Goal: Information Seeking & Learning: Learn about a topic

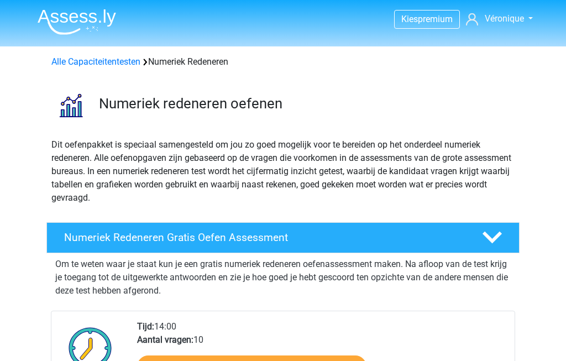
scroll to position [909, 0]
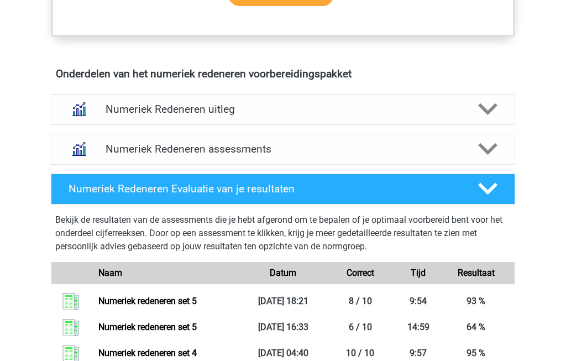
click at [491, 108] on polygon at bounding box center [487, 110] width 19 height 12
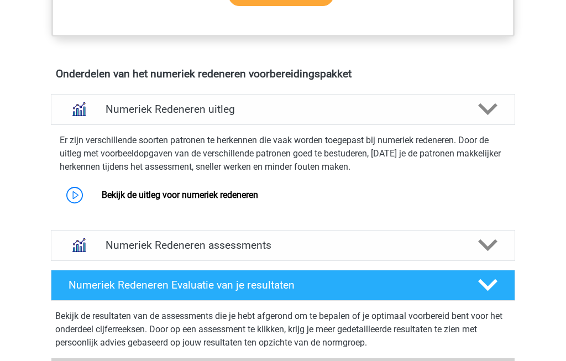
scroll to position [620, 0]
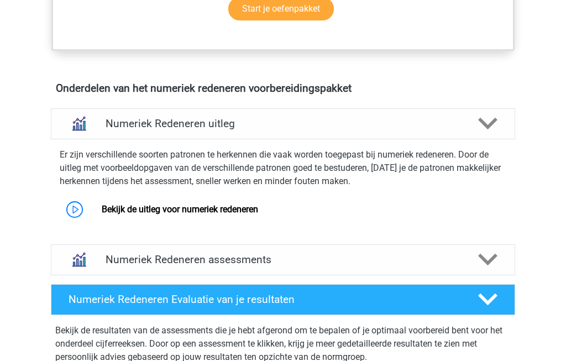
click at [493, 122] on polygon at bounding box center [487, 124] width 19 height 12
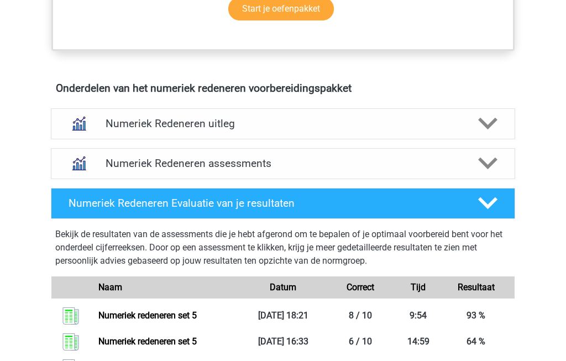
click at [495, 123] on icon at bounding box center [487, 123] width 19 height 19
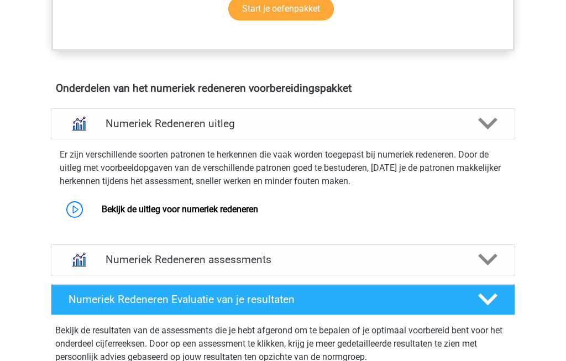
click at [102, 212] on link "Bekijk de uitleg voor numeriek redeneren" at bounding box center [180, 209] width 157 height 11
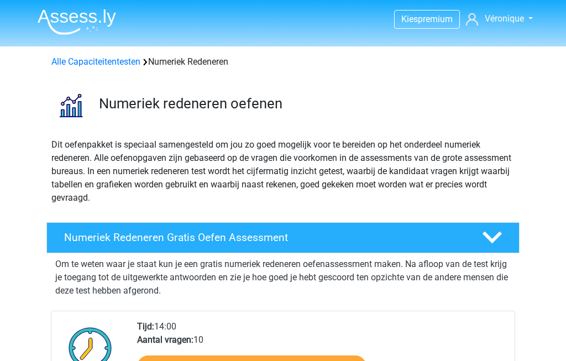
scroll to position [662, 0]
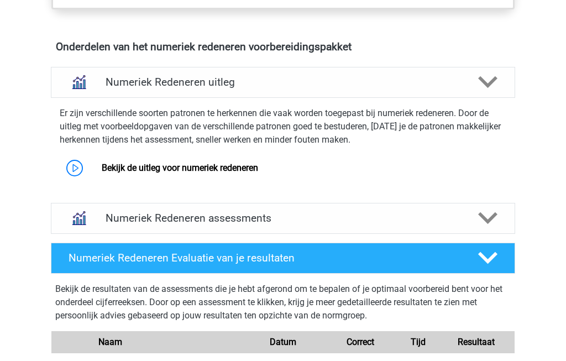
click at [489, 80] on icon at bounding box center [487, 81] width 19 height 19
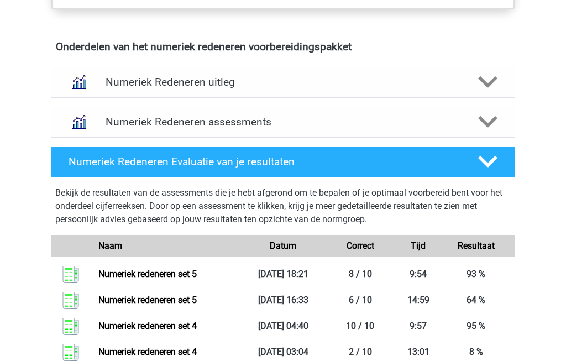
click at [491, 124] on icon at bounding box center [487, 121] width 19 height 19
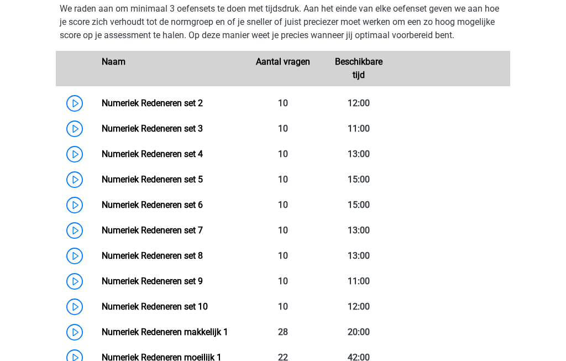
scroll to position [808, 0]
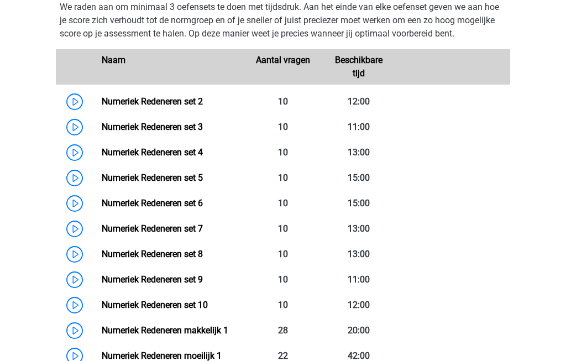
click at [153, 205] on link "Numeriek Redeneren set 6" at bounding box center [152, 203] width 101 height 11
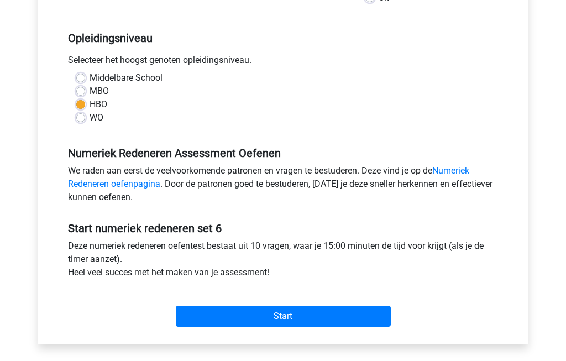
scroll to position [215, 0]
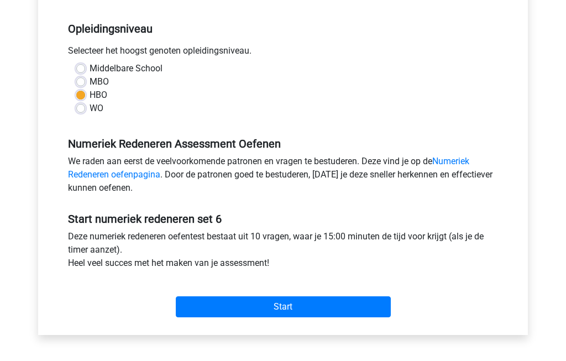
click at [268, 305] on input "Start" at bounding box center [283, 307] width 215 height 21
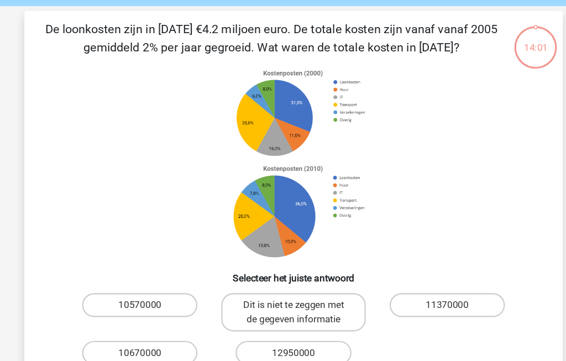
scroll to position [41, 0]
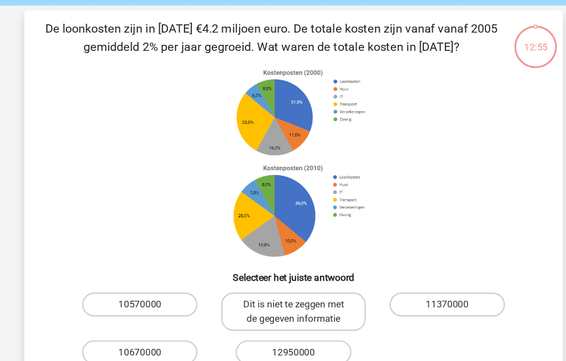
click at [122, 285] on label "10570000" at bounding box center [140, 282] width 107 height 22
click at [141, 285] on input "10570000" at bounding box center [144, 285] width 7 height 7
radio input "true"
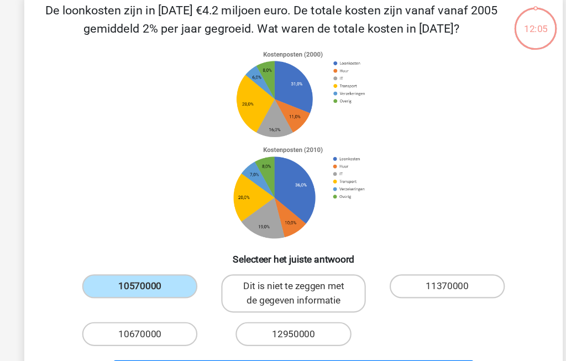
scroll to position [59, 0]
click at [252, 310] on label "12950000" at bounding box center [283, 309] width 107 height 22
click at [283, 310] on input "12950000" at bounding box center [286, 312] width 7 height 7
radio input "true"
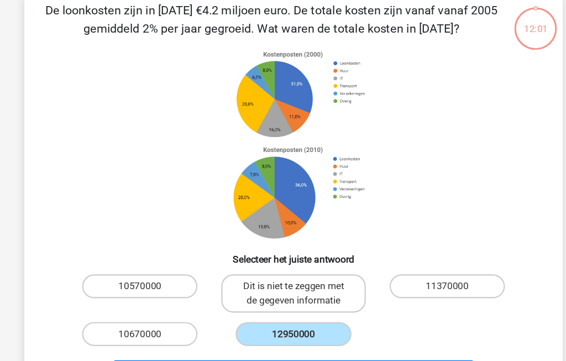
click at [245, 345] on button "Volgende vraag" at bounding box center [283, 345] width 335 height 23
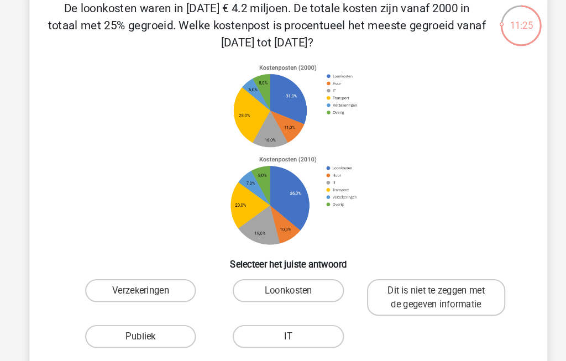
scroll to position [60, 0]
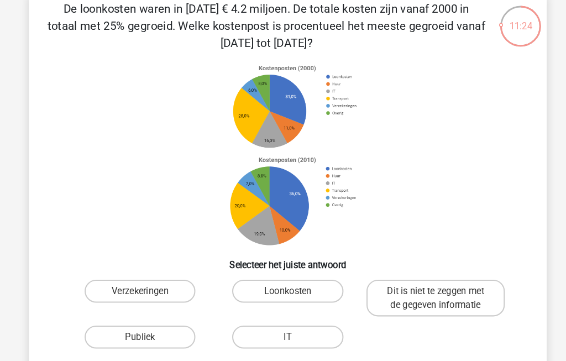
click at [293, 277] on label "Loonkosten" at bounding box center [283, 280] width 107 height 22
click at [290, 280] on input "Loonkosten" at bounding box center [286, 283] width 7 height 7
radio input "true"
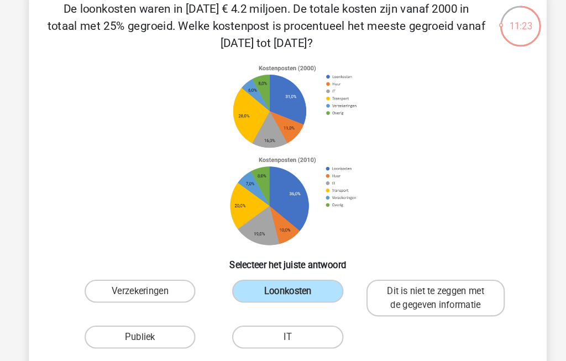
click at [297, 361] on button "Volgende vraag" at bounding box center [283, 360] width 335 height 23
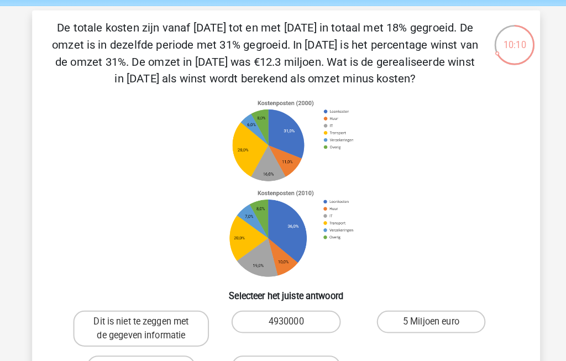
scroll to position [40, 0]
click at [133, 324] on label "Dit is niet te zeggen met de gegeven informatie" at bounding box center [140, 322] width 133 height 35
click at [141, 324] on input "Dit is niet te zeggen met de gegeven informatie" at bounding box center [144, 319] width 7 height 7
radio input "true"
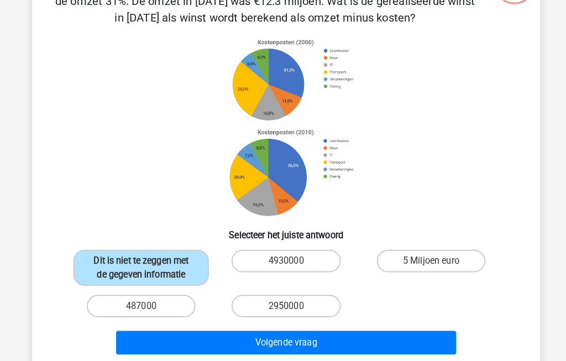
scroll to position [101, 0]
click at [335, 344] on button "Volgende vraag" at bounding box center [283, 336] width 335 height 23
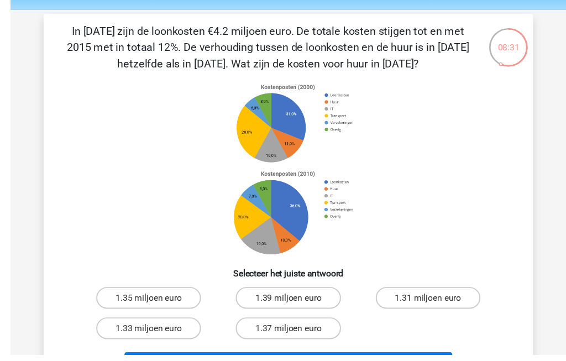
scroll to position [35, 0]
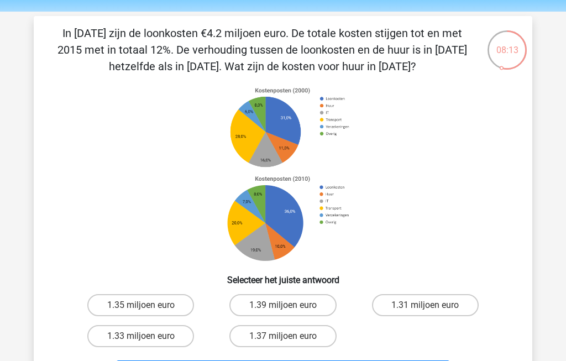
click at [129, 306] on label "1.35 miljoen euro" at bounding box center [140, 305] width 107 height 22
click at [141, 306] on input "1.35 miljoen euro" at bounding box center [144, 308] width 7 height 7
radio input "true"
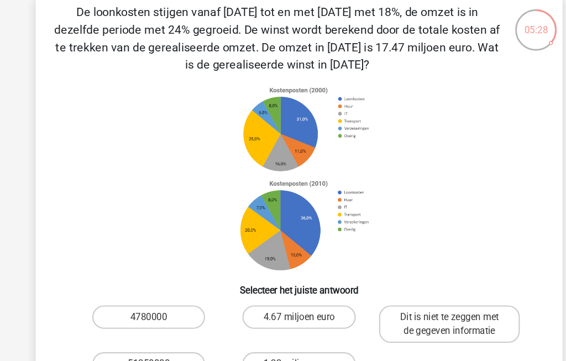
scroll to position [56, 0]
click at [129, 340] on label "51250000" at bounding box center [140, 345] width 107 height 22
click at [141, 345] on input "51250000" at bounding box center [144, 348] width 7 height 7
radio input "true"
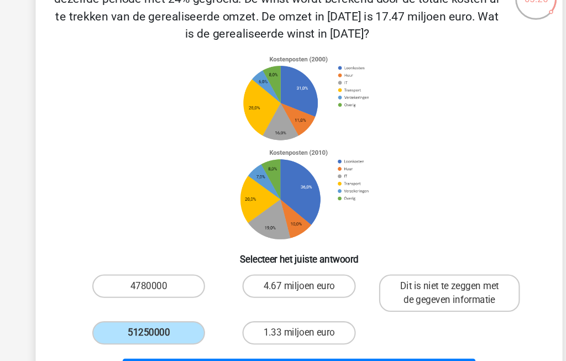
click at [203, 352] on button "Volgende vraag" at bounding box center [283, 351] width 335 height 23
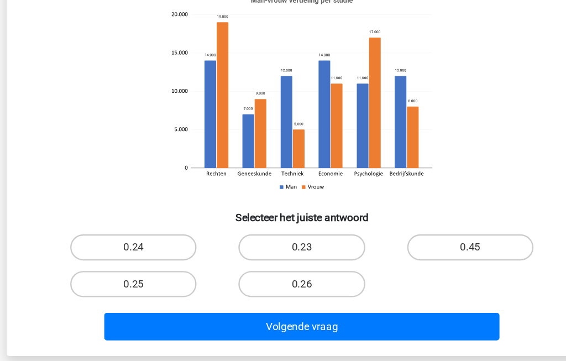
scroll to position [60, 0]
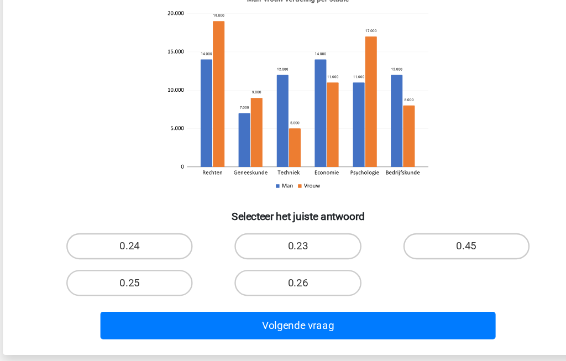
click at [242, 253] on label "0.23" at bounding box center [283, 264] width 107 height 22
click at [283, 264] on input "0.23" at bounding box center [286, 267] width 7 height 7
radio input "true"
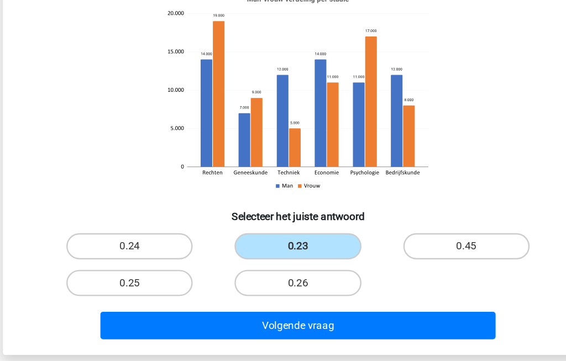
click at [228, 319] on button "Volgende vraag" at bounding box center [283, 330] width 335 height 23
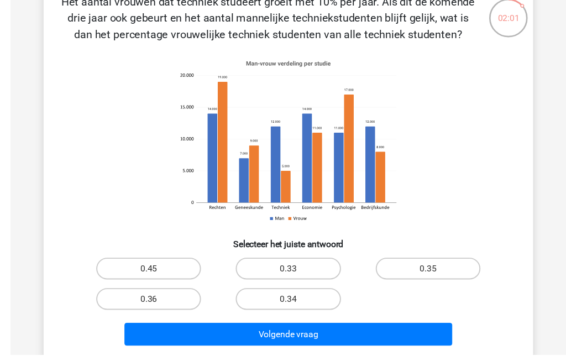
scroll to position [54, 0]
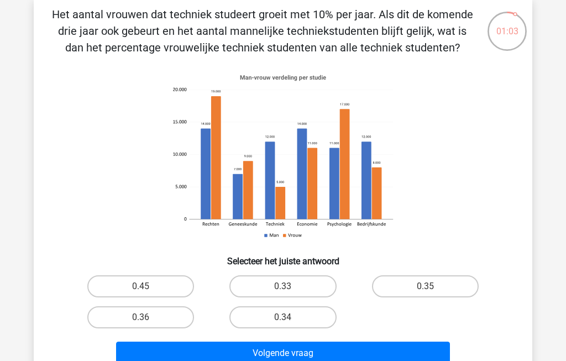
click at [133, 280] on label "0.45" at bounding box center [140, 286] width 107 height 22
click at [141, 287] on input "0.45" at bounding box center [144, 290] width 7 height 7
radio input "true"
click at [269, 358] on button "Volgende vraag" at bounding box center [283, 353] width 335 height 23
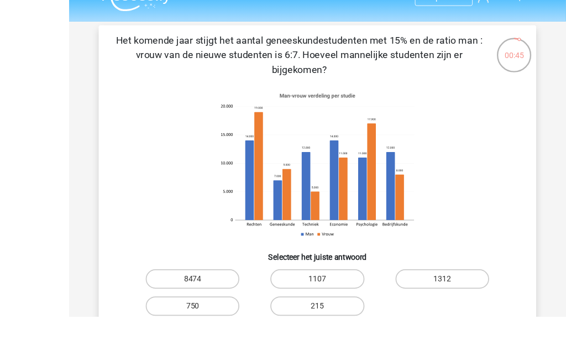
scroll to position [61, 0]
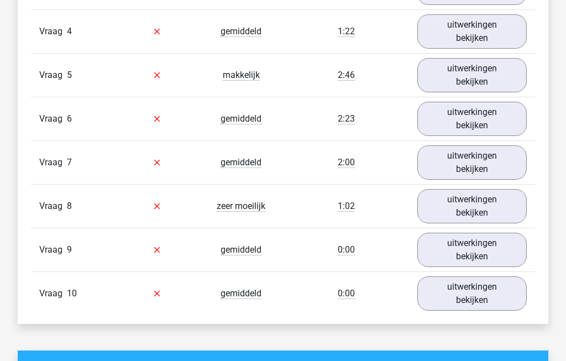
scroll to position [1071, 0]
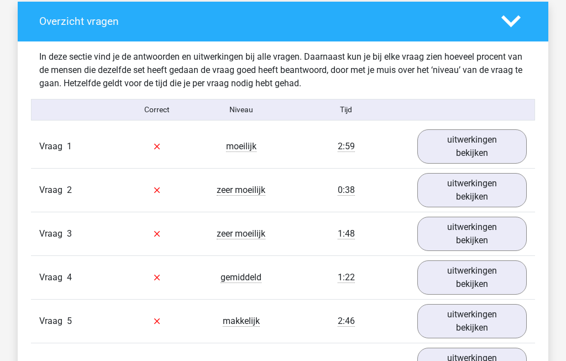
click at [494, 151] on link "uitwerkingen bekijken" at bounding box center [473, 147] width 110 height 34
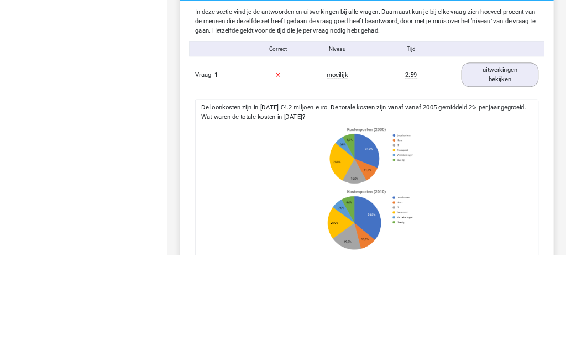
scroll to position [940, 0]
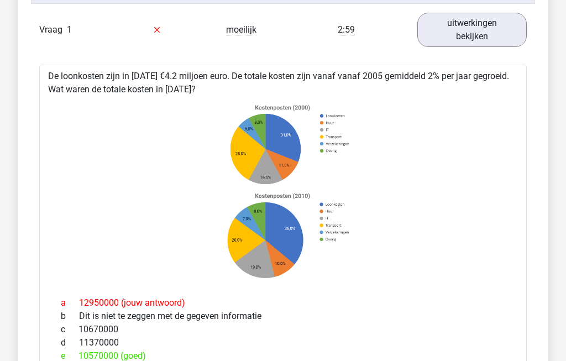
click at [483, 41] on link "uitwerkingen bekijken" at bounding box center [473, 30] width 110 height 34
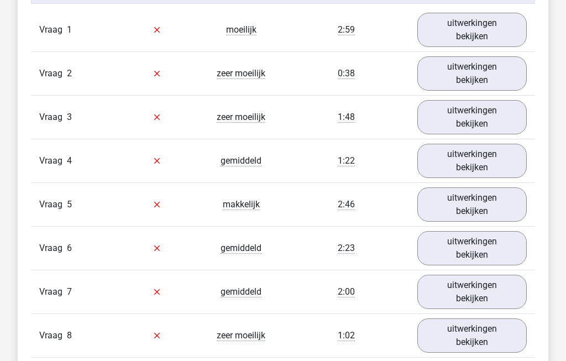
click at [502, 80] on link "uitwerkingen bekijken" at bounding box center [473, 73] width 110 height 34
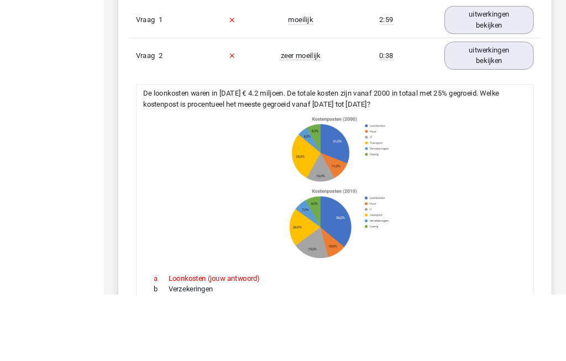
scroll to position [998, 0]
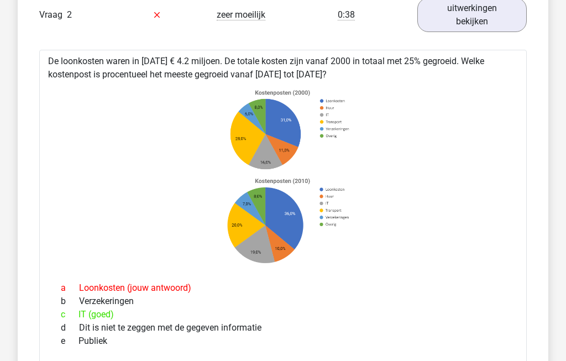
click at [486, 21] on link "uitwerkingen bekijken" at bounding box center [473, 15] width 110 height 34
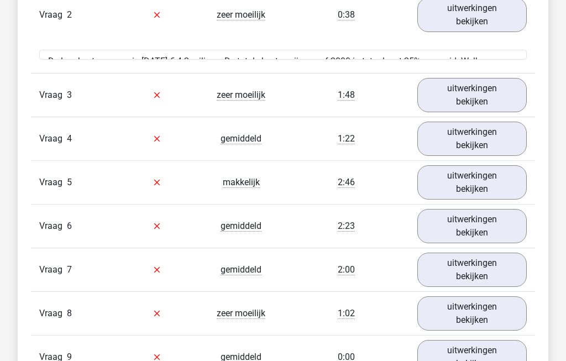
scroll to position [999, 0]
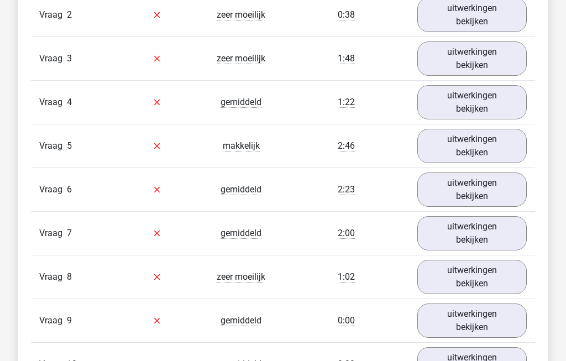
click at [485, 70] on link "uitwerkingen bekijken" at bounding box center [473, 58] width 110 height 34
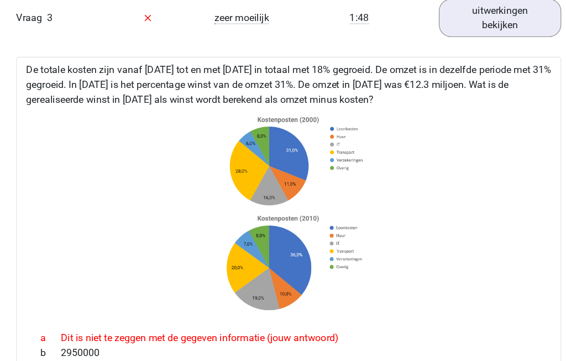
scroll to position [1032, 0]
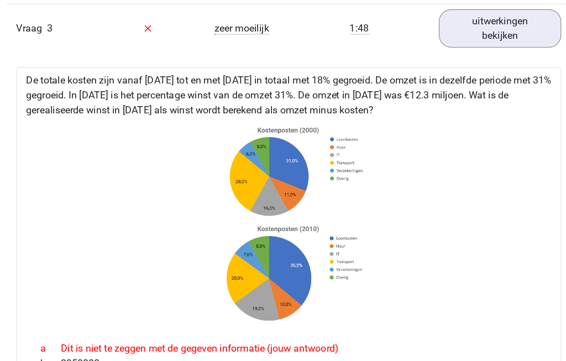
click at [450, 31] on link "uitwerkingen bekijken" at bounding box center [473, 25] width 110 height 34
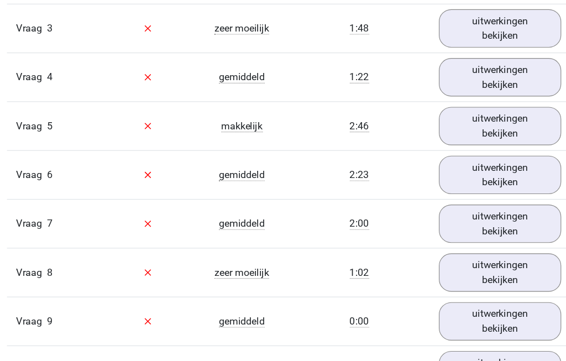
click at [445, 76] on link "uitwerkingen bekijken" at bounding box center [473, 69] width 110 height 34
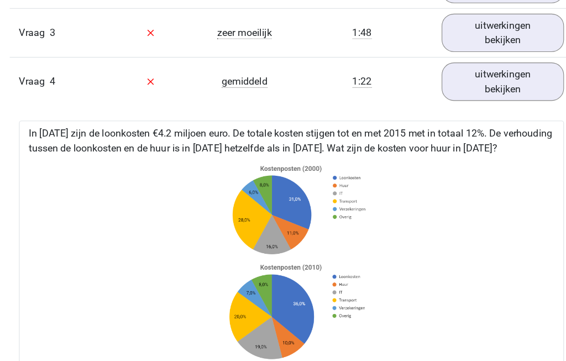
scroll to position [1028, 0]
click at [451, 79] on link "uitwerkingen bekijken" at bounding box center [473, 73] width 110 height 34
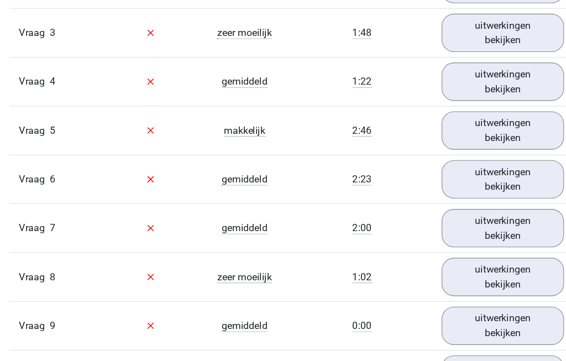
click at [450, 124] on link "uitwerkingen bekijken" at bounding box center [473, 117] width 110 height 34
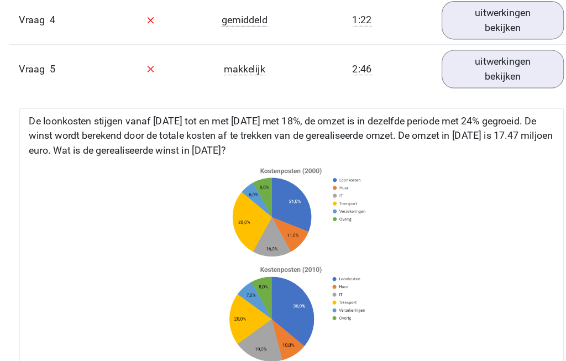
scroll to position [1083, 0]
click at [459, 66] on link "uitwerkingen bekijken" at bounding box center [473, 62] width 110 height 34
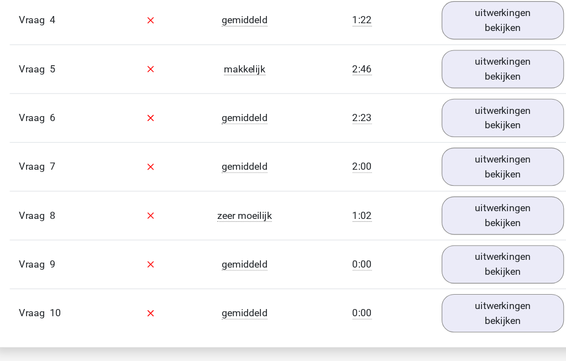
click at [459, 111] on link "uitwerkingen bekijken" at bounding box center [473, 106] width 110 height 34
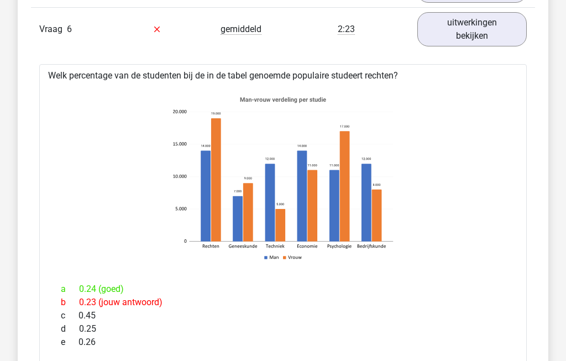
scroll to position [1154, 0]
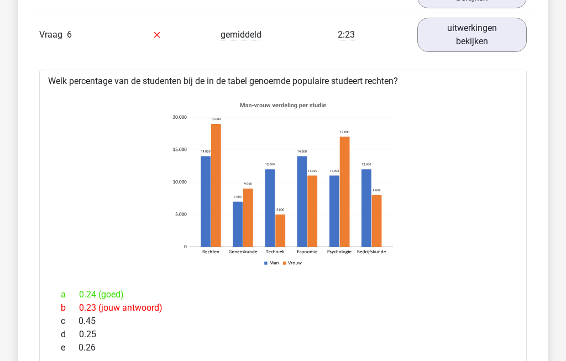
click at [496, 43] on link "uitwerkingen bekijken" at bounding box center [473, 35] width 110 height 34
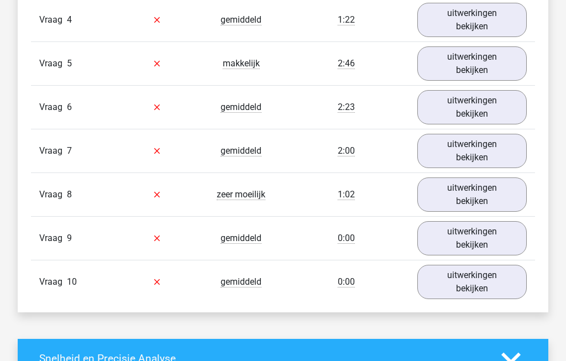
scroll to position [1080, 0]
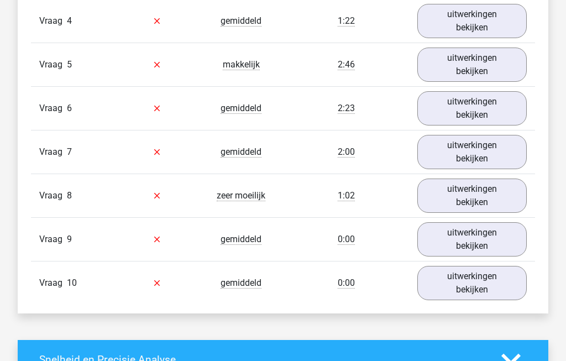
click at [487, 162] on link "uitwerkingen bekijken" at bounding box center [473, 152] width 110 height 34
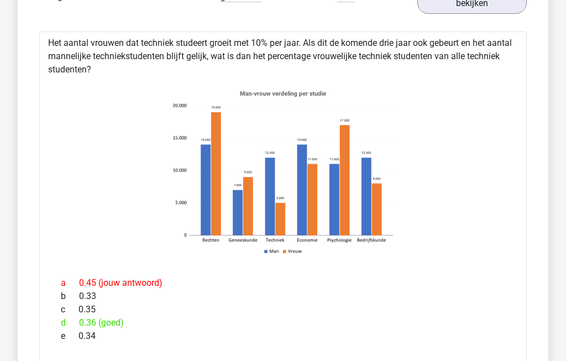
scroll to position [1236, 0]
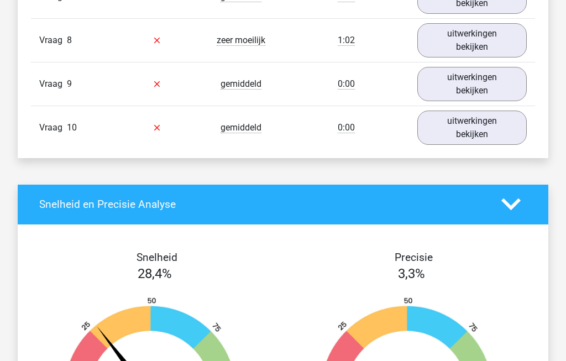
click at [489, 46] on link "uitwerkingen bekijken" at bounding box center [473, 40] width 110 height 34
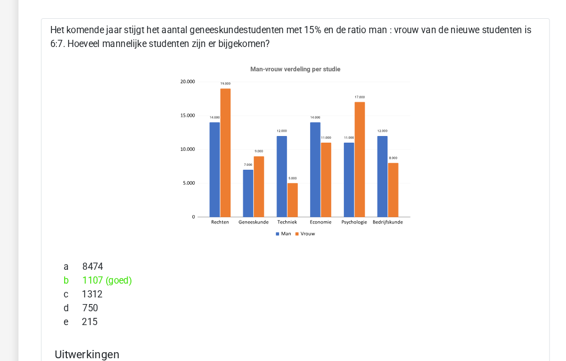
scroll to position [1281, 0]
